Goal: Browse casually: Explore the website without a specific task or goal

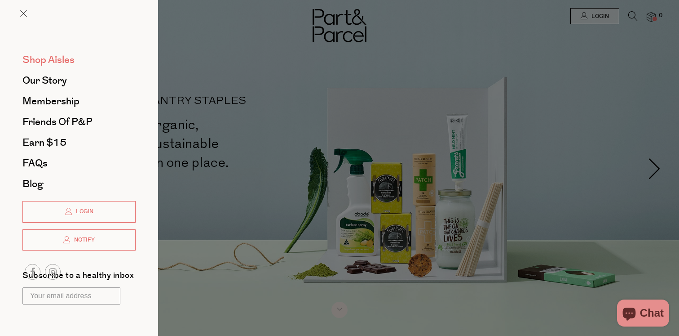
click at [43, 59] on span "Shop Aisles" at bounding box center [48, 60] width 52 height 14
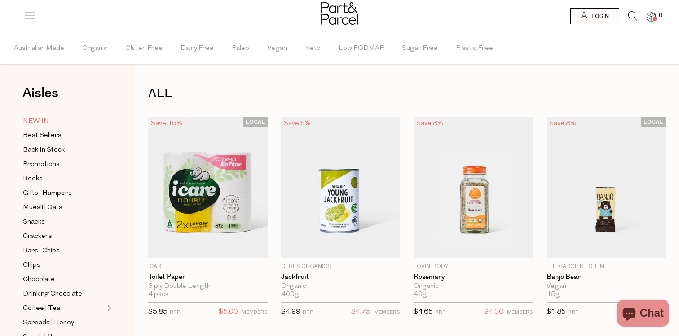
click at [48, 120] on span "NEW IN" at bounding box center [36, 121] width 26 height 11
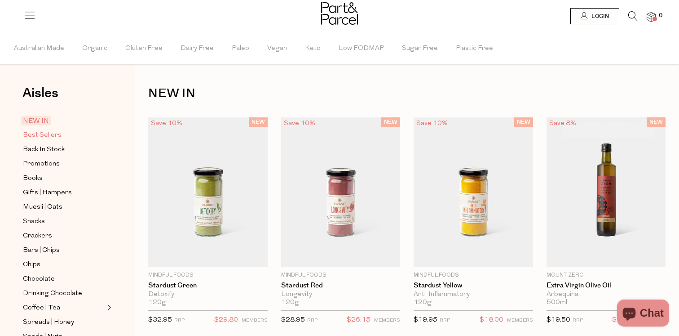
click at [45, 135] on span "Best Sellers" at bounding box center [42, 135] width 39 height 11
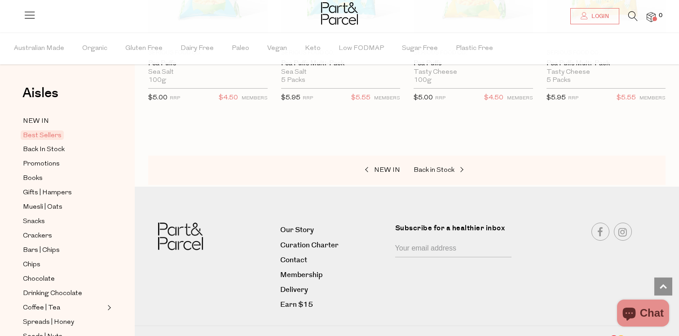
scroll to position [2190, 0]
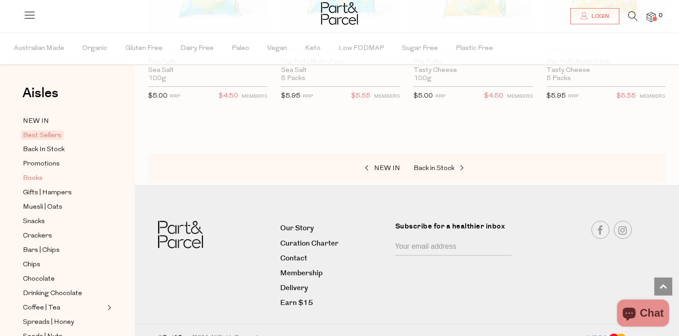
click at [35, 180] on span "Books" at bounding box center [33, 178] width 20 height 11
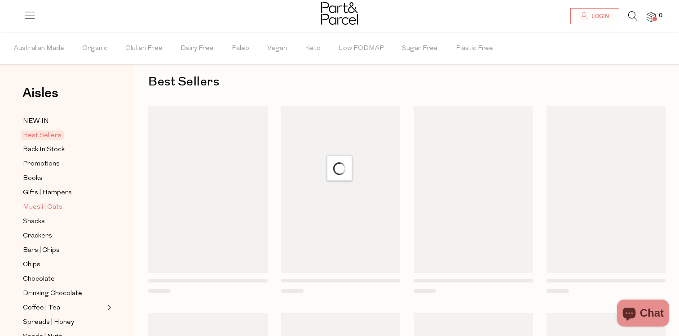
scroll to position [4, 0]
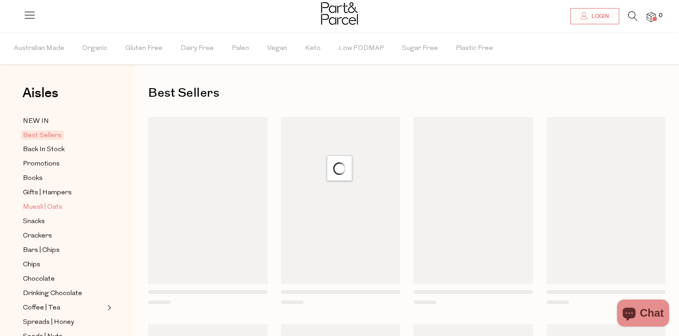
click at [35, 209] on span "Muesli | Oats" at bounding box center [43, 207] width 40 height 11
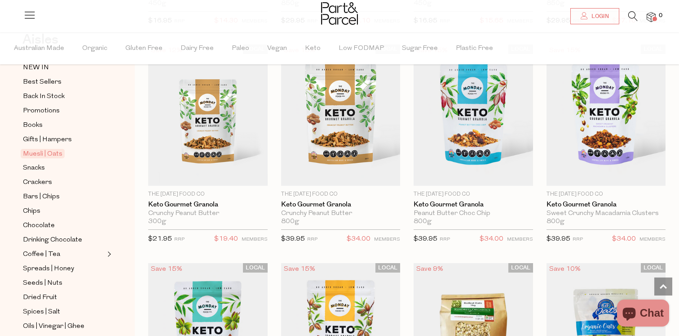
scroll to position [1811, 0]
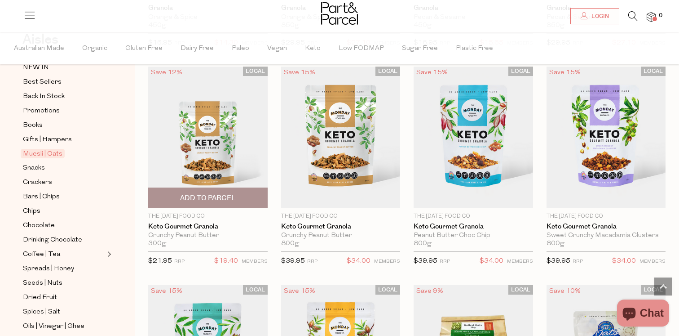
click at [221, 119] on img at bounding box center [208, 136] width 120 height 141
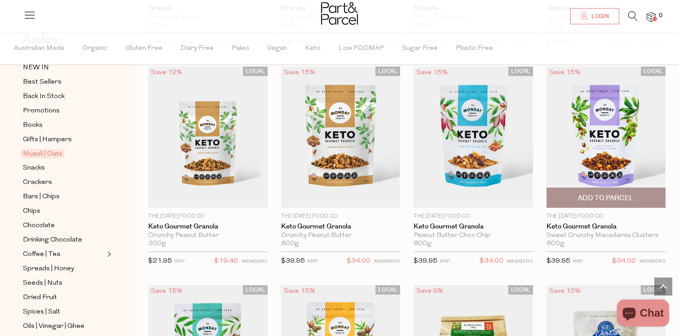
click at [576, 151] on img at bounding box center [607, 136] width 120 height 141
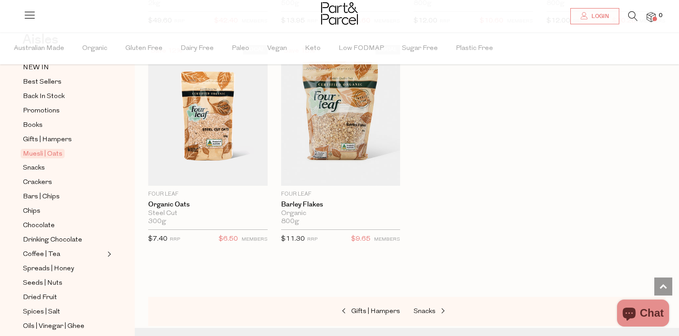
scroll to position [2706, 0]
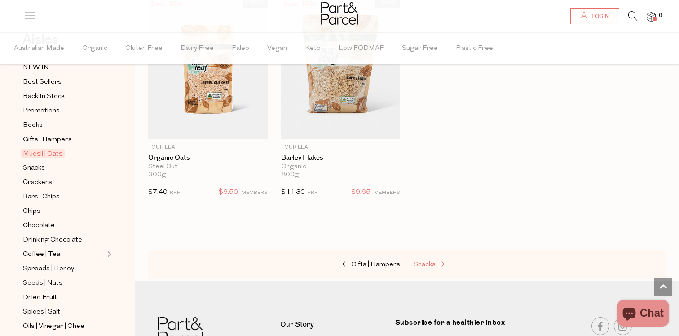
click at [431, 263] on span "Snacks" at bounding box center [425, 264] width 22 height 7
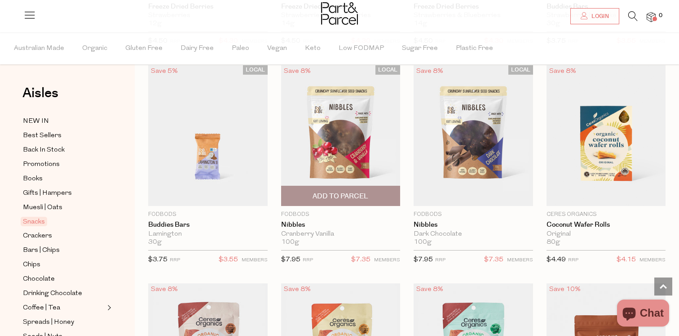
scroll to position [1378, 0]
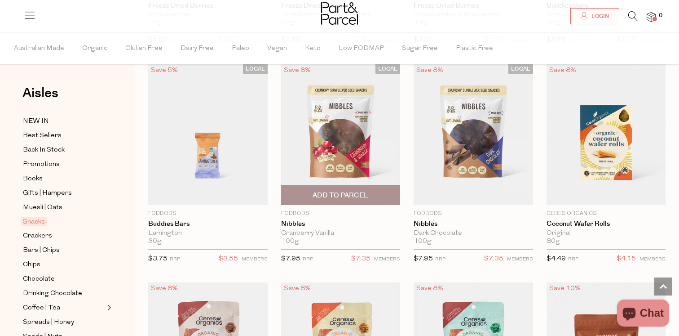
click at [350, 126] on img at bounding box center [341, 134] width 120 height 141
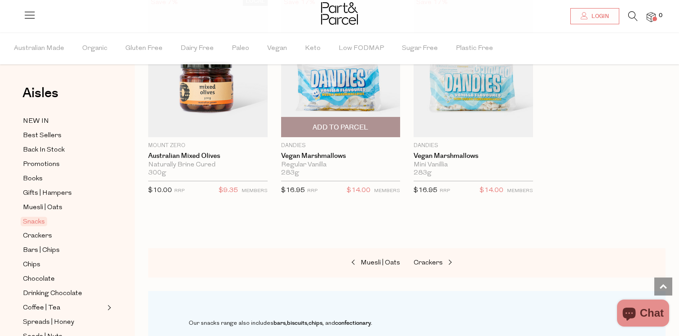
scroll to position [3621, 0]
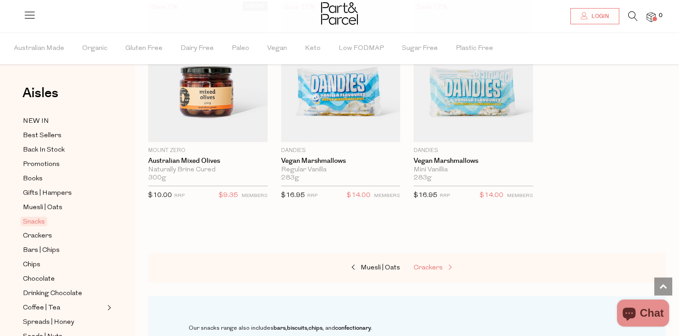
click at [427, 265] on span "Crackers" at bounding box center [428, 267] width 29 height 7
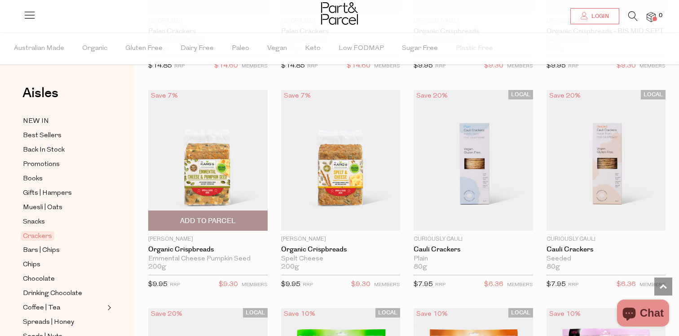
scroll to position [1559, 0]
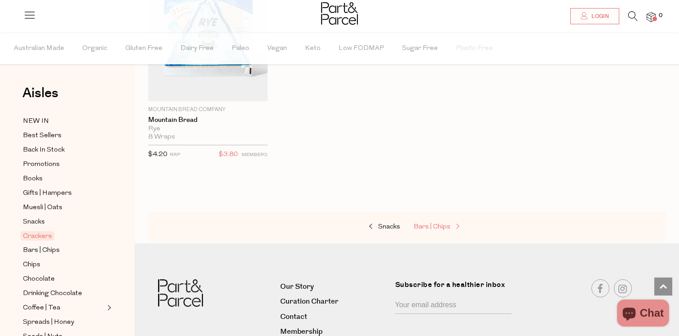
click at [449, 223] on span "Bars | Chips" at bounding box center [432, 226] width 37 height 7
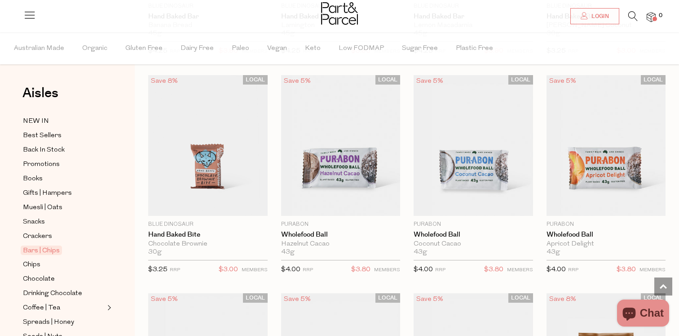
scroll to position [2090, 0]
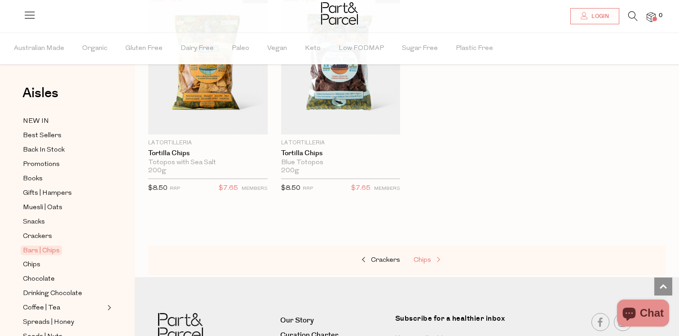
click at [433, 257] on span at bounding box center [437, 260] width 13 height 7
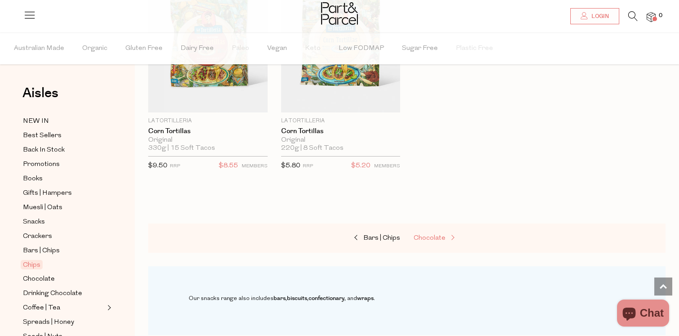
click at [442, 238] on span "Chocolate" at bounding box center [430, 238] width 32 height 7
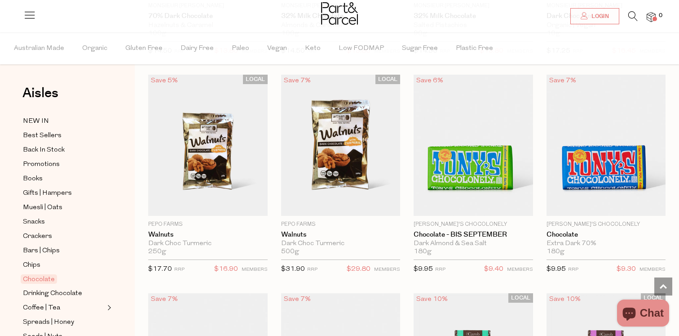
scroll to position [2032, 0]
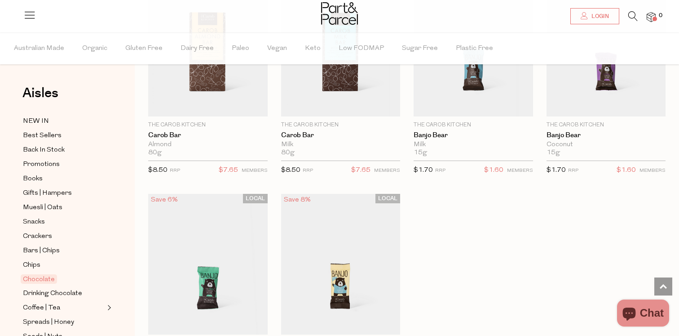
scroll to position [2626, 0]
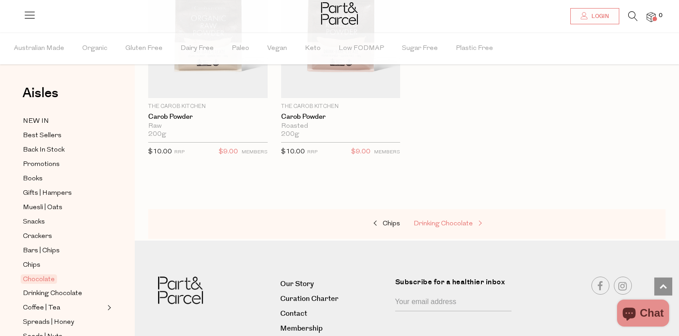
click at [475, 223] on span at bounding box center [479, 223] width 13 height 7
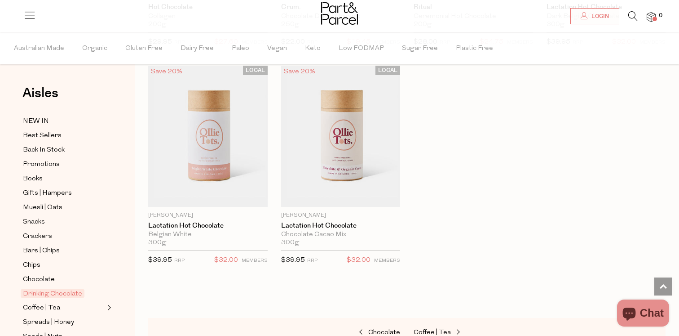
scroll to position [1009, 0]
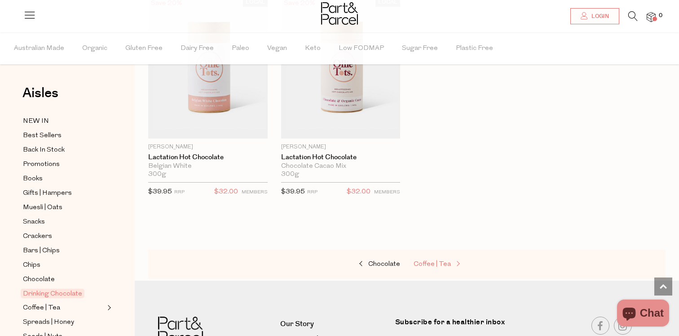
click at [442, 265] on span "Coffee | Tea" at bounding box center [432, 264] width 37 height 7
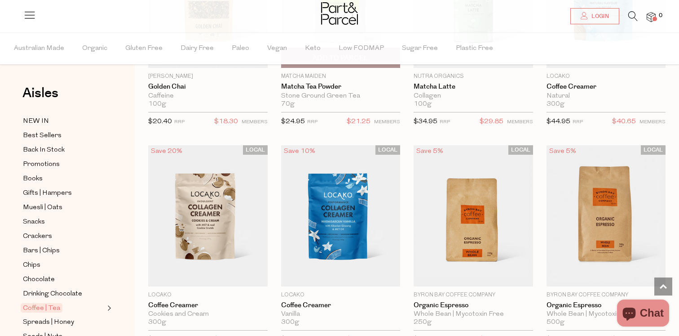
scroll to position [4021, 0]
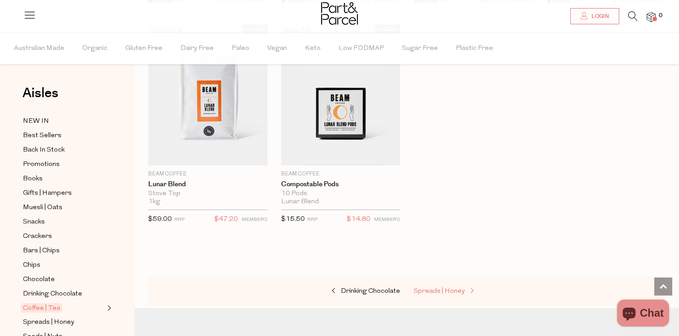
click at [465, 288] on span at bounding box center [471, 291] width 13 height 7
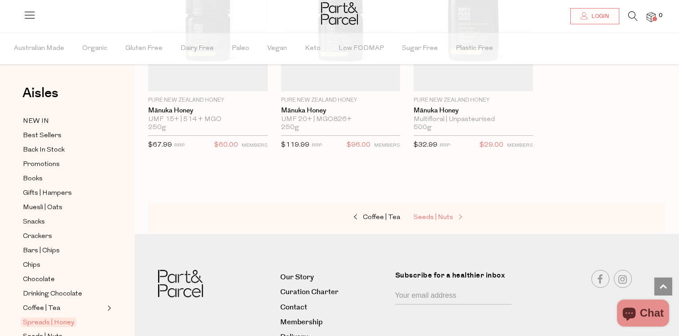
click at [451, 214] on span "Seeds | Nuts" at bounding box center [434, 217] width 40 height 7
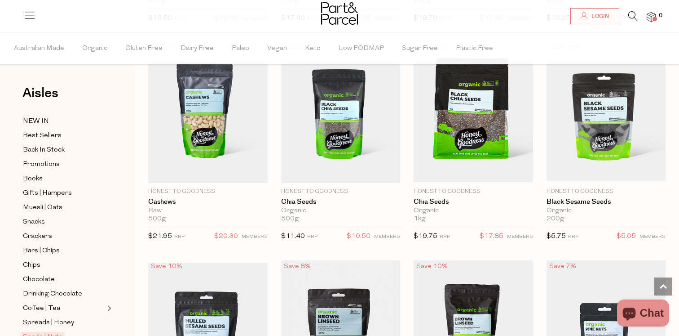
scroll to position [1385, 0]
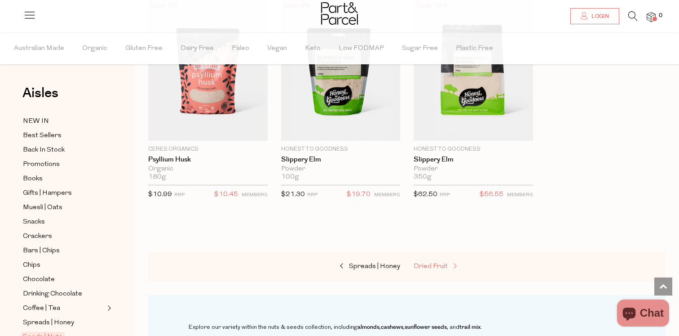
click at [441, 265] on span "Dried Fruit" at bounding box center [431, 266] width 34 height 7
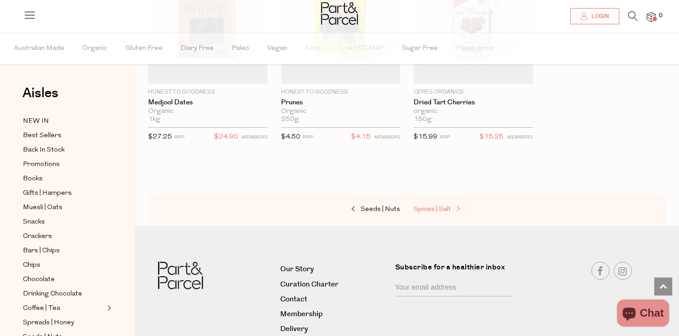
click at [443, 208] on span "Spices | Salt" at bounding box center [432, 209] width 37 height 7
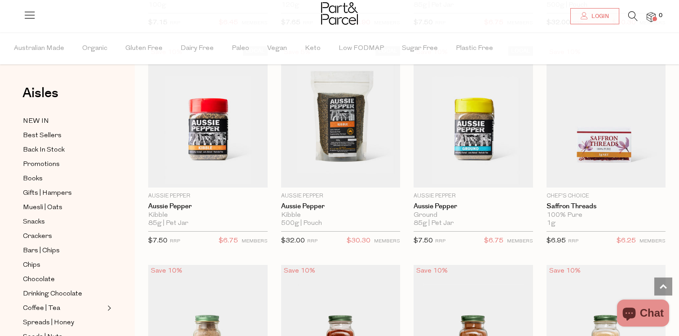
scroll to position [972, 0]
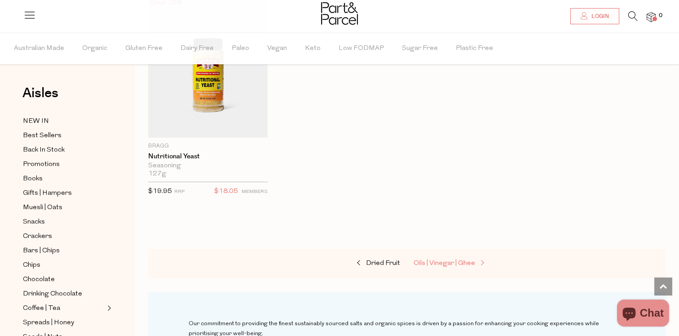
click at [455, 257] on link "Oils | Vinegar | Ghee" at bounding box center [459, 263] width 90 height 12
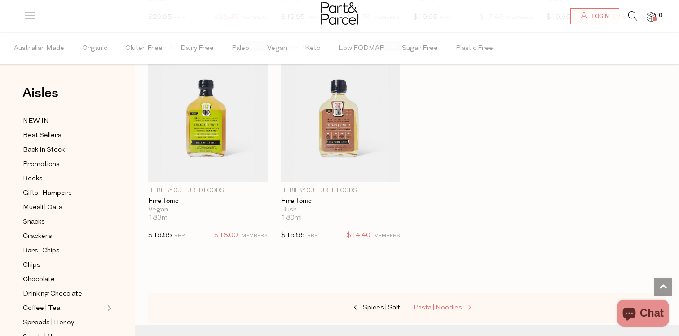
click at [455, 304] on span "Pasta | Noodles" at bounding box center [438, 307] width 49 height 7
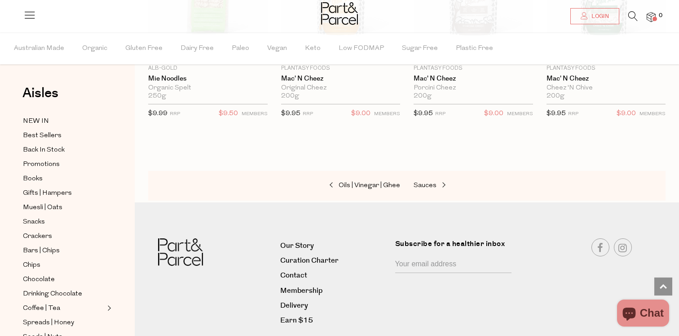
scroll to position [3073, 0]
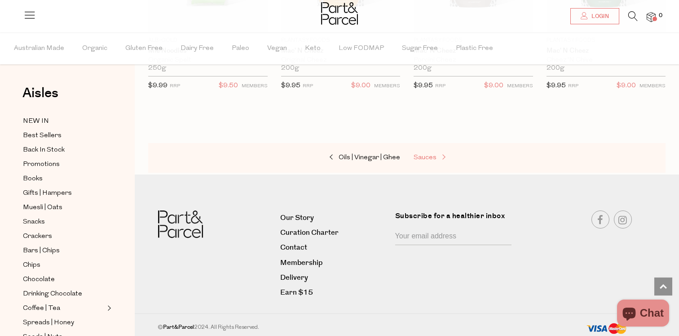
click at [425, 152] on link "Sauces" at bounding box center [459, 158] width 90 height 12
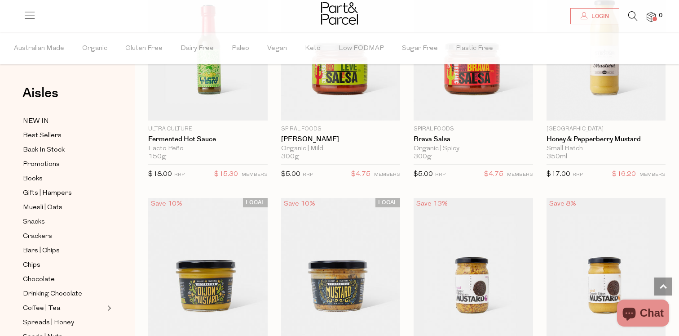
scroll to position [2071, 0]
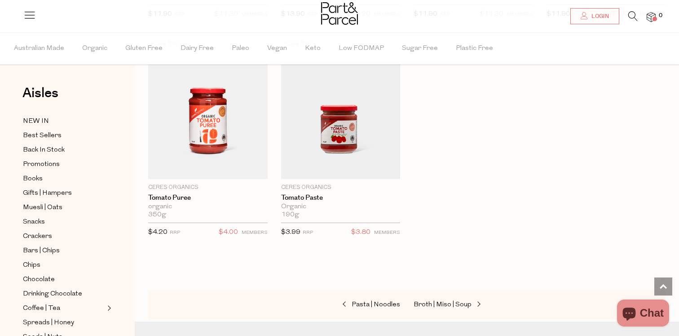
scroll to position [3593, 0]
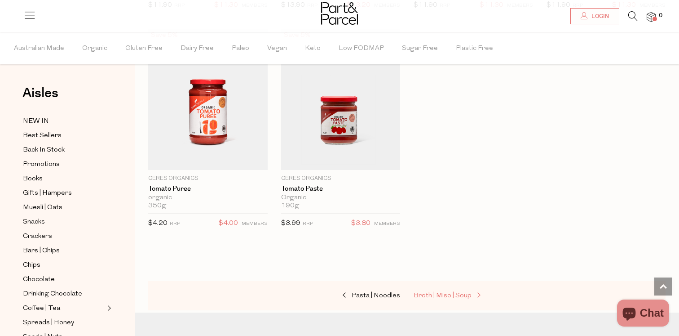
click at [461, 292] on span "Broth | Miso | Soup" at bounding box center [443, 295] width 58 height 7
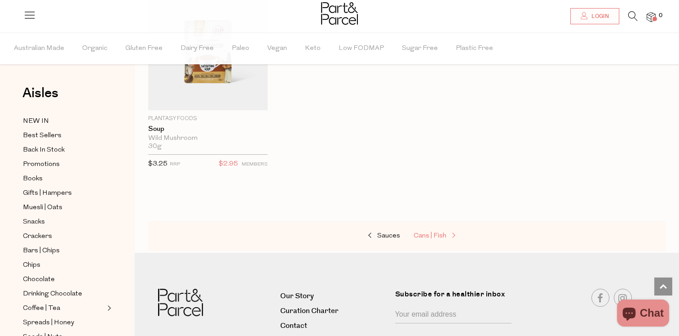
click at [447, 235] on span at bounding box center [453, 235] width 13 height 7
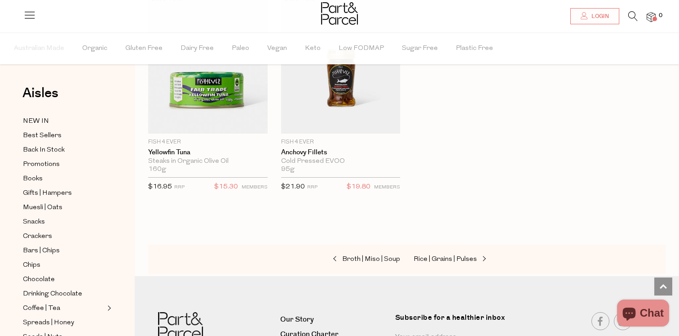
scroll to position [1456, 0]
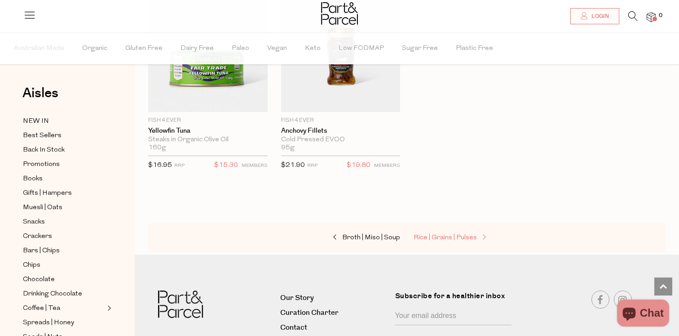
click at [449, 234] on span "Rice | Grains | Pulses" at bounding box center [445, 237] width 63 height 7
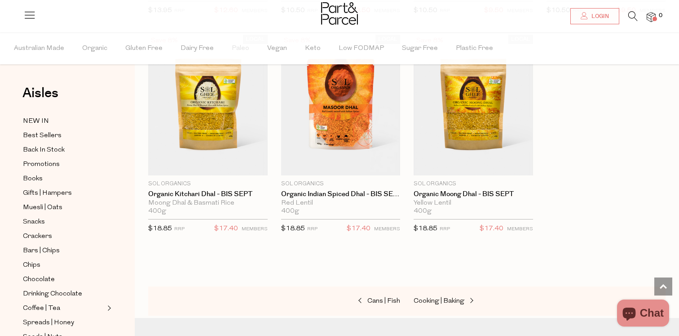
scroll to position [2090, 0]
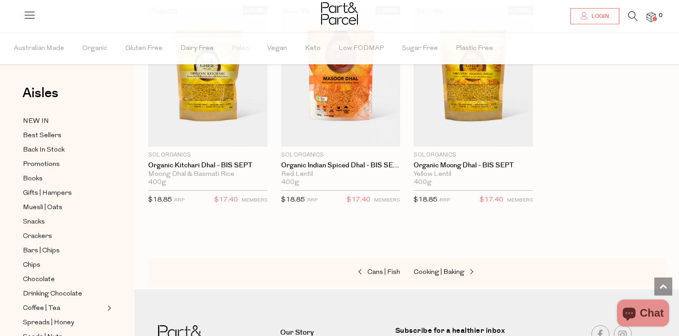
click at [449, 277] on div "Cans | Fish Cooking | Baking" at bounding box center [407, 272] width 518 height 30
click at [449, 271] on span "Cooking | Baking" at bounding box center [439, 272] width 51 height 7
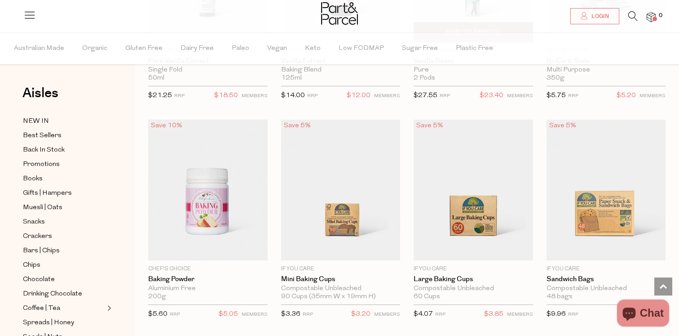
scroll to position [4485, 0]
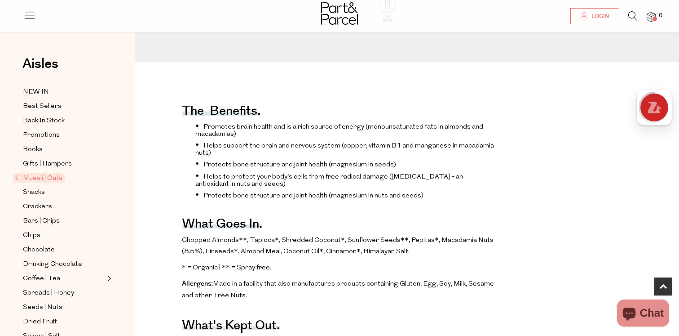
scroll to position [307, 0]
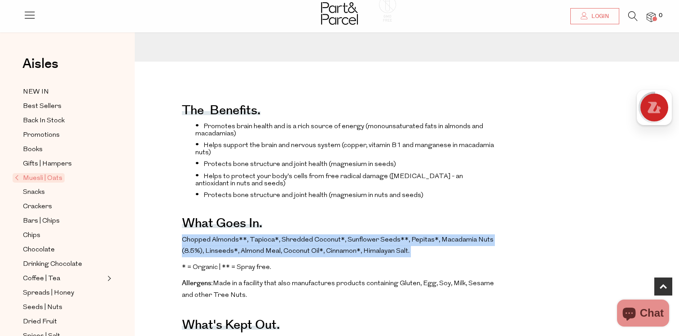
drag, startPoint x: 168, startPoint y: 234, endPoint x: 474, endPoint y: 257, distance: 306.8
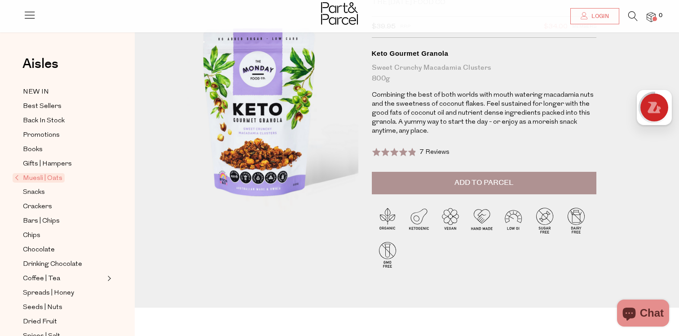
scroll to position [0, 0]
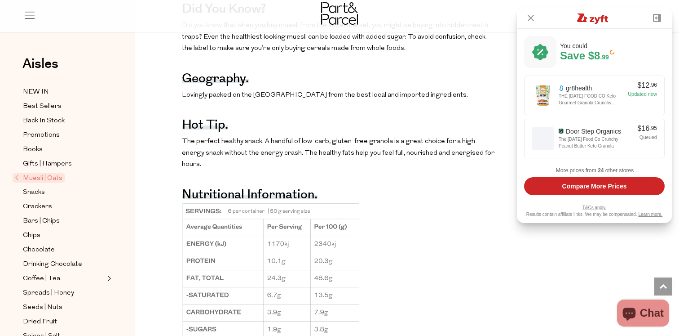
scroll to position [599, 0]
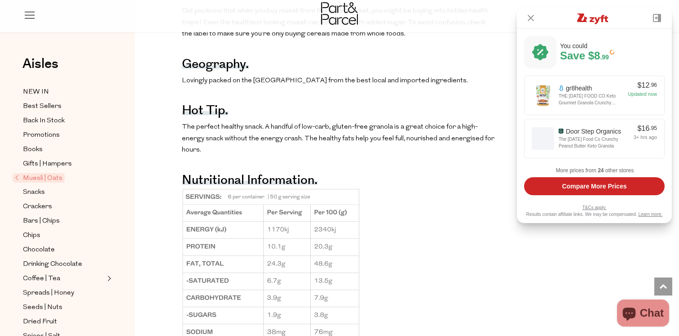
click at [439, 131] on p "The perfect healthy snack. A handful of low-carb, gluten-free granola is a grea…" at bounding box center [339, 138] width 314 height 35
click at [532, 15] on img at bounding box center [531, 18] width 6 height 6
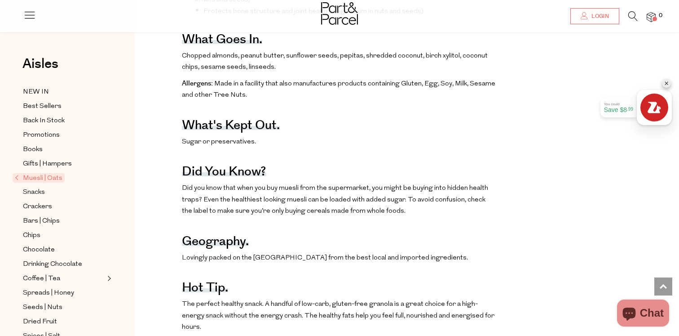
scroll to position [0, 0]
